Goal: Information Seeking & Learning: Learn about a topic

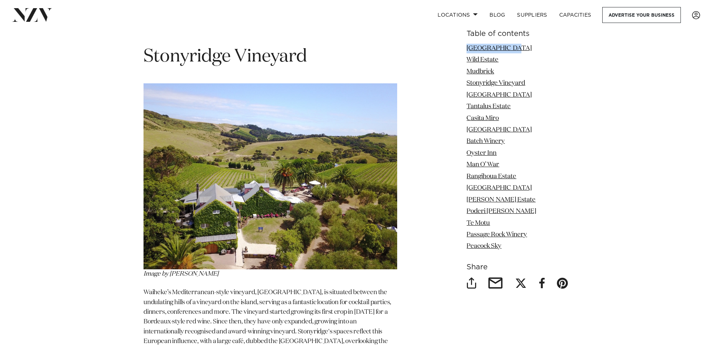
scroll to position [2031, 0]
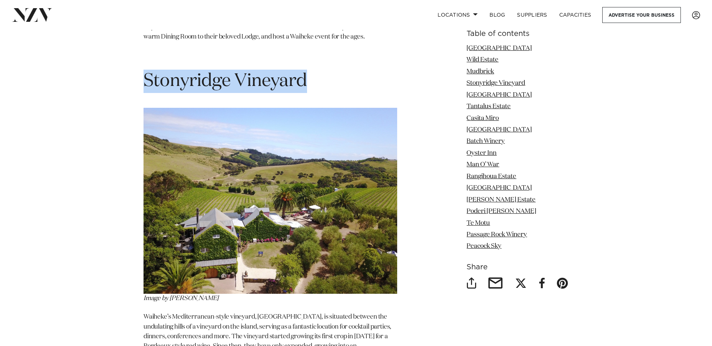
drag, startPoint x: 312, startPoint y: 79, endPoint x: 139, endPoint y: 89, distance: 173.3
copy h1 "Stonyridge Vineyard"
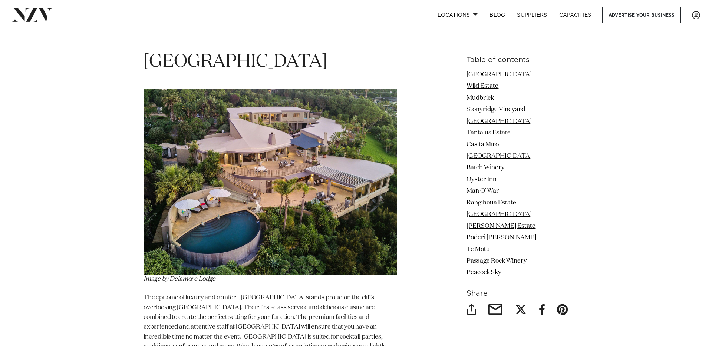
scroll to position [921, 0]
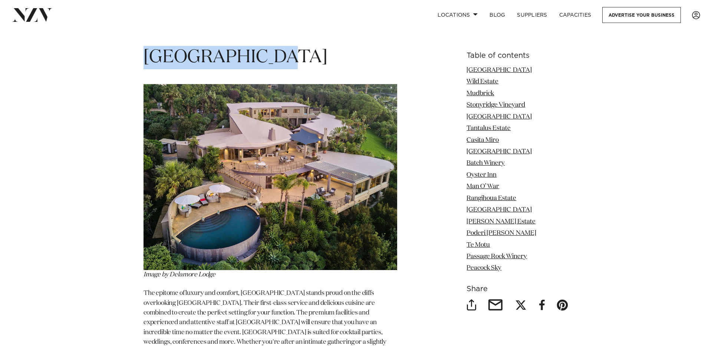
drag, startPoint x: 280, startPoint y: 60, endPoint x: 144, endPoint y: 56, distance: 136.4
click at [144, 56] on h1 "[GEOGRAPHIC_DATA]" at bounding box center [269, 57] width 253 height 23
copy span "[GEOGRAPHIC_DATA]"
